Goal: Task Accomplishment & Management: Use online tool/utility

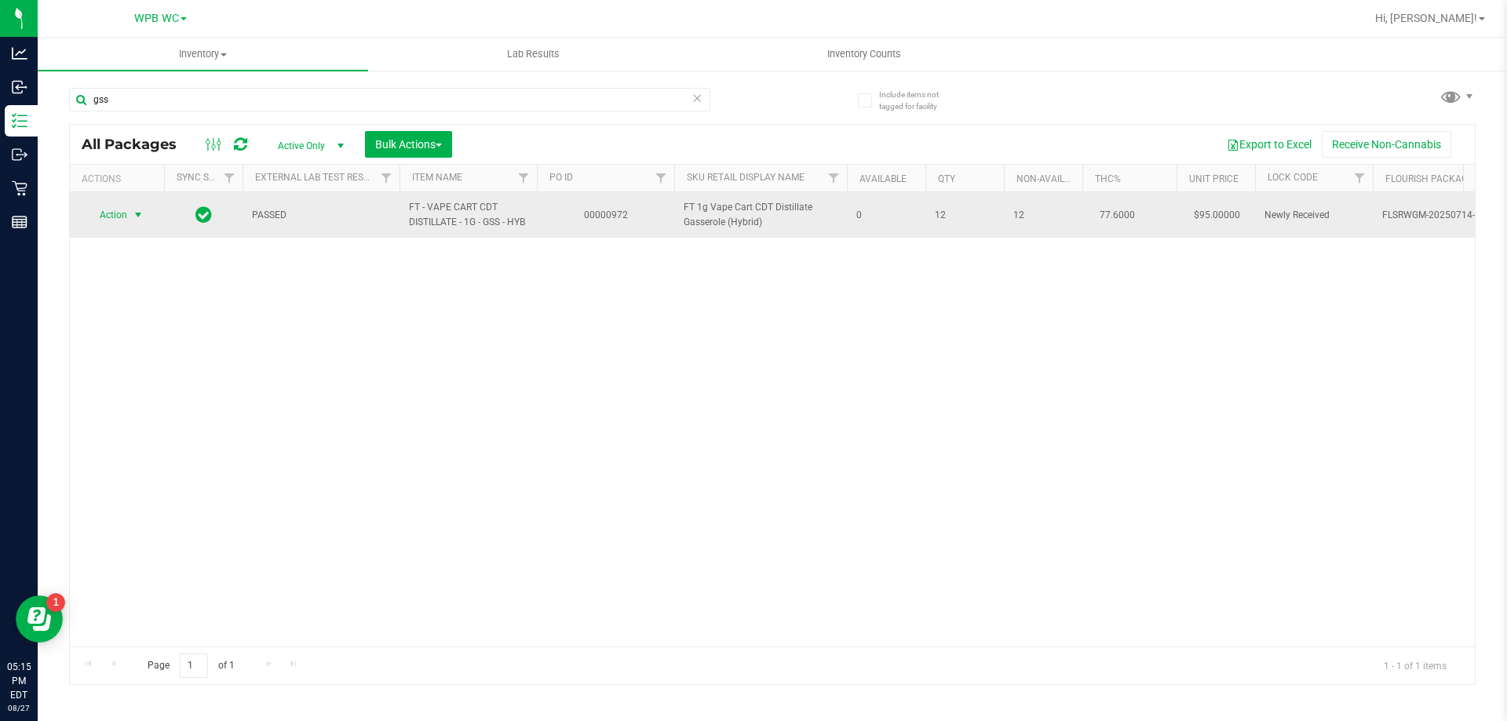
click at [137, 214] on span "select" at bounding box center [138, 215] width 13 height 13
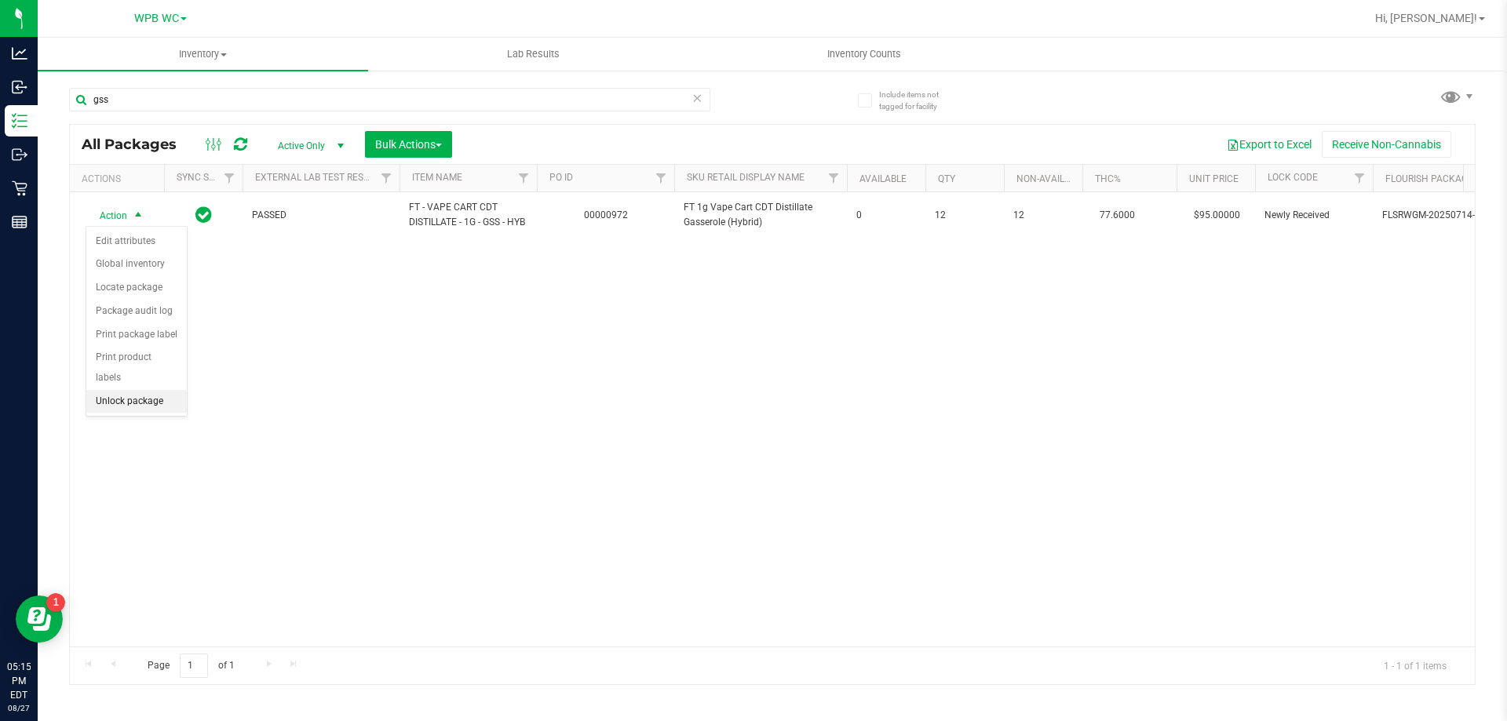
click at [156, 390] on li "Unlock package" at bounding box center [136, 402] width 100 height 24
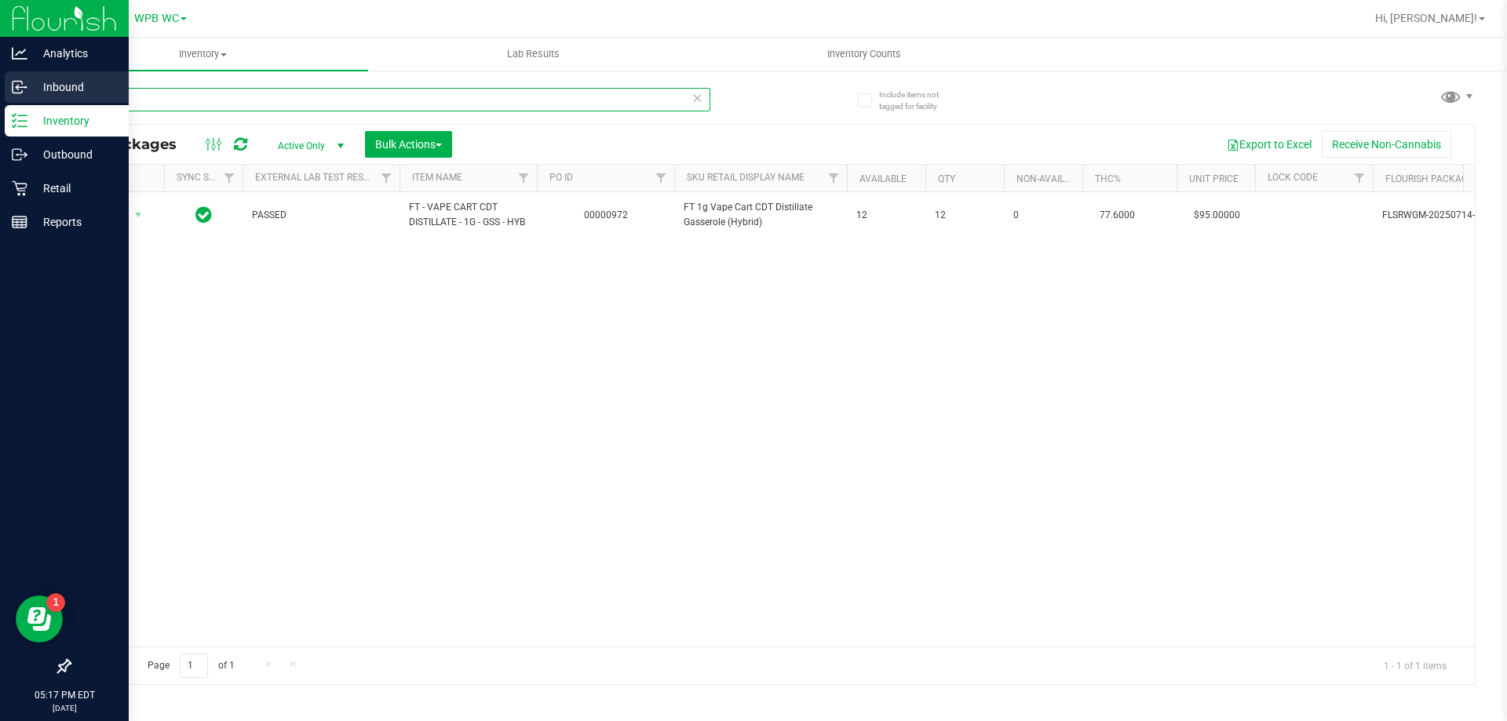
drag, startPoint x: 119, startPoint y: 102, endPoint x: 0, endPoint y: 102, distance: 119.3
click at [0, 104] on div "Analytics Inbound Inventory Outbound Retail Reports 05:17 PM EDT [DATE] 08/27 W…" at bounding box center [753, 360] width 1507 height 721
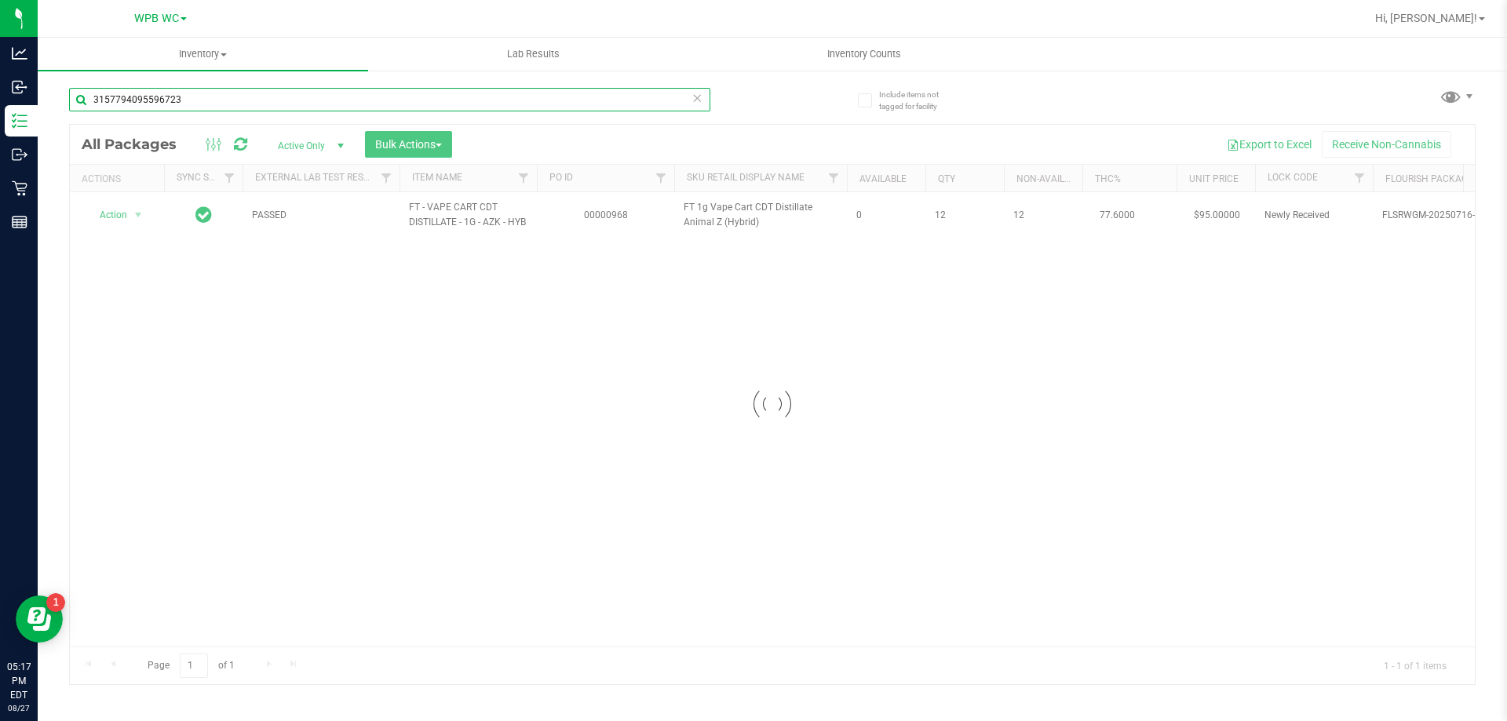
type input "3157794095596723"
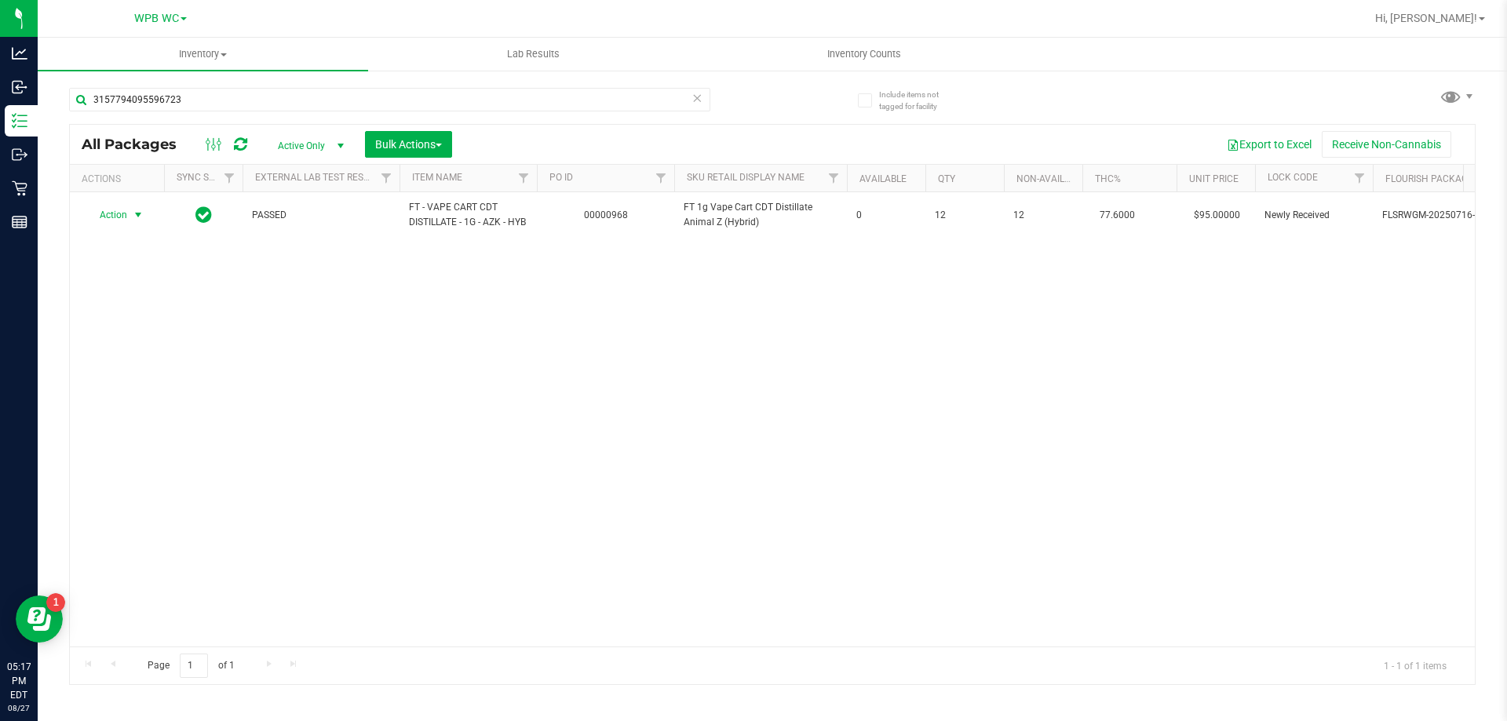
drag, startPoint x: 127, startPoint y: 225, endPoint x: 119, endPoint y: 261, distance: 37.0
click at [127, 225] on span "Action" at bounding box center [107, 215] width 42 height 22
click at [139, 396] on li "Unlock package" at bounding box center [136, 408] width 100 height 24
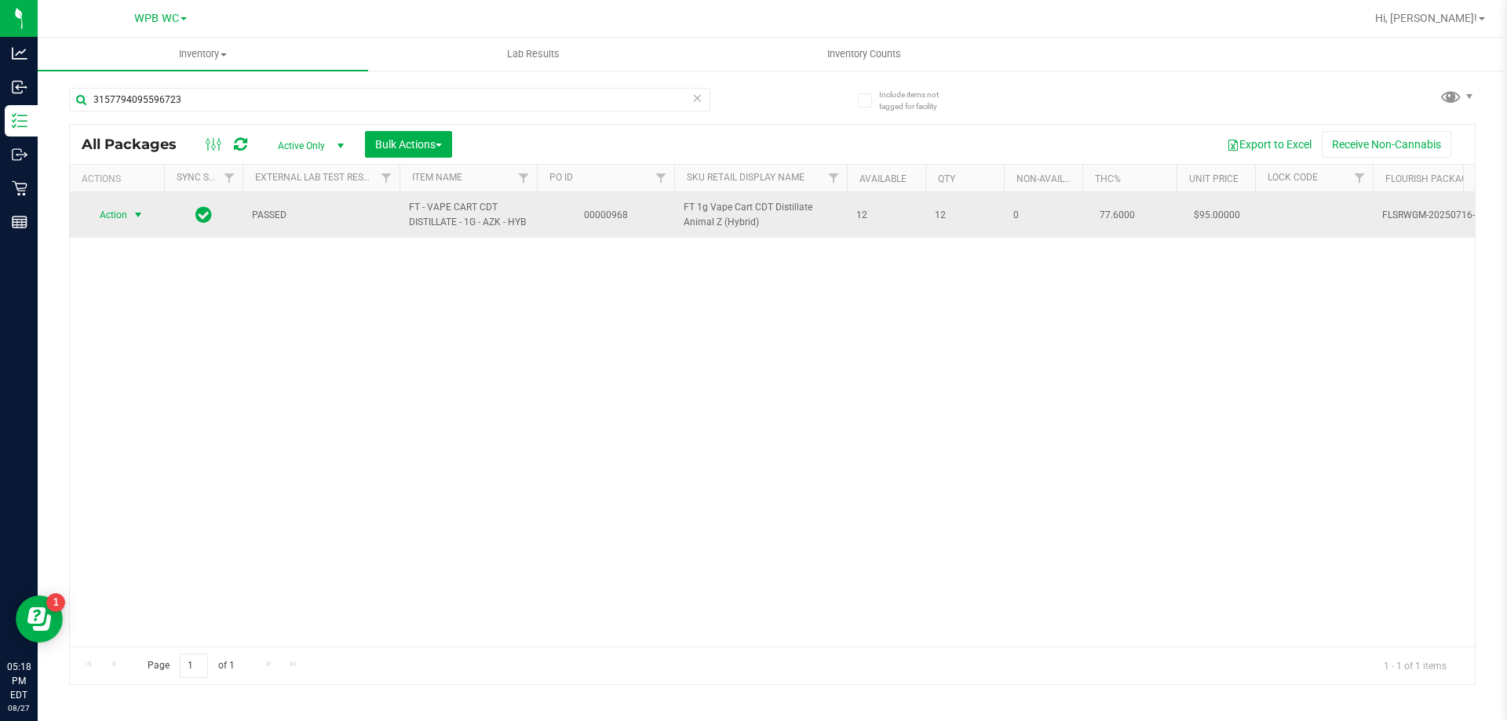
click at [121, 224] on span "Action" at bounding box center [107, 215] width 42 height 22
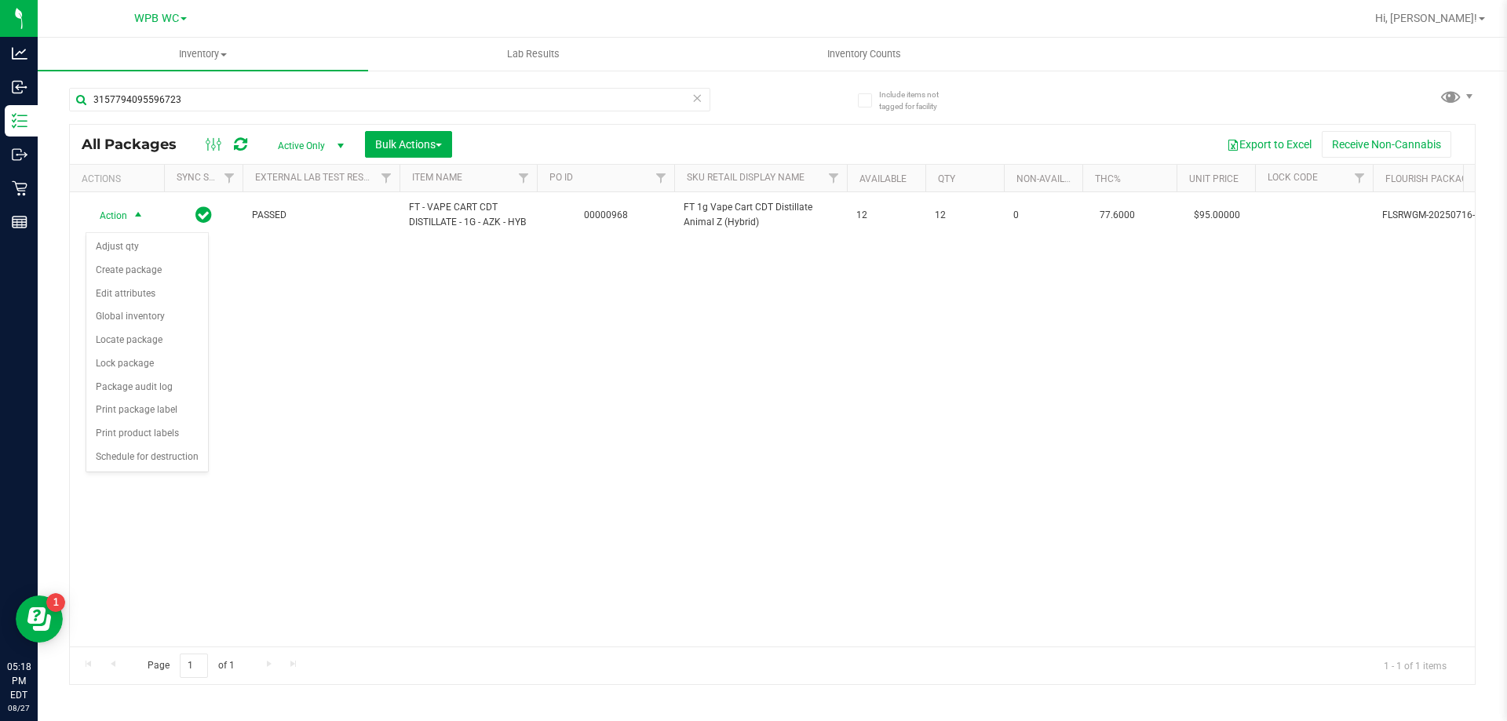
click at [509, 430] on div "Action Action Adjust qty Create package Edit attributes Global inventory Locate…" at bounding box center [772, 419] width 1405 height 455
